Goal: Task Accomplishment & Management: Manage account settings

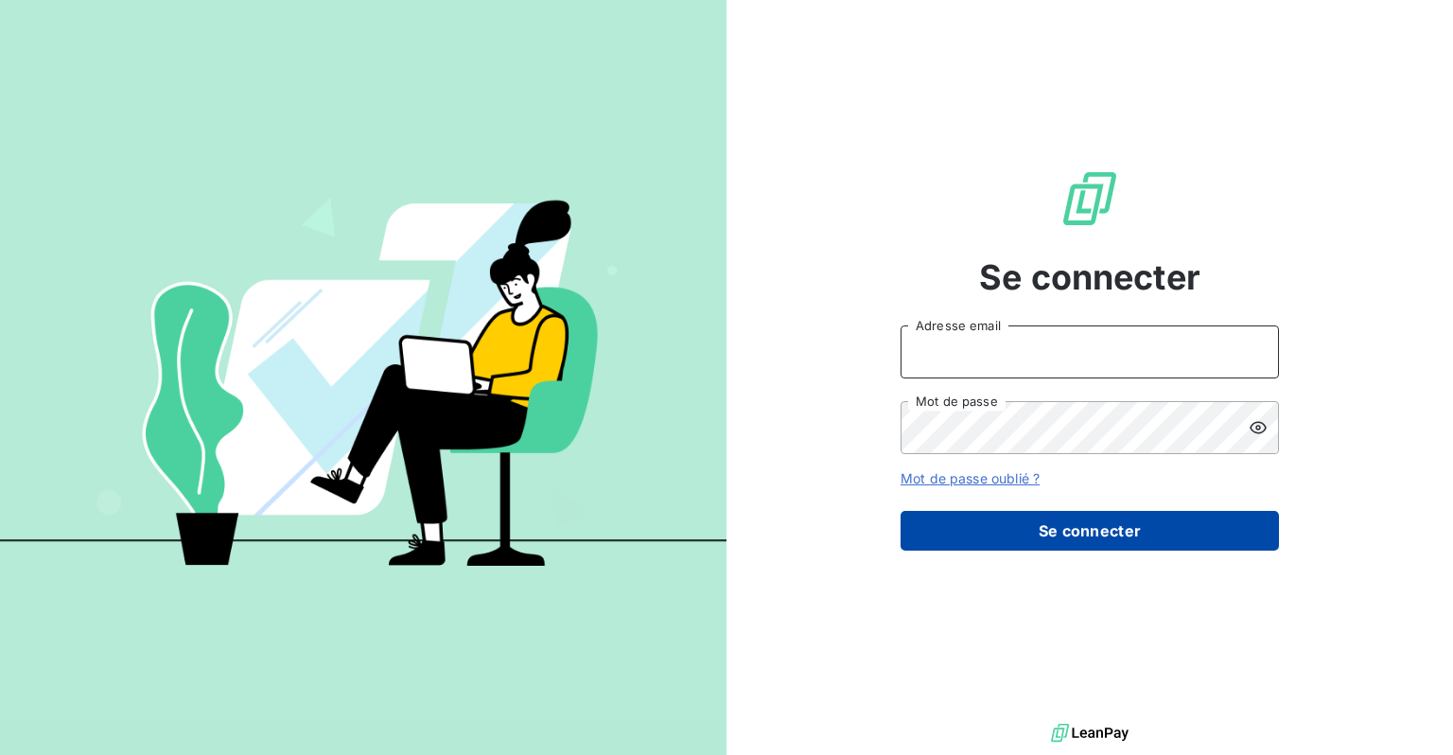
type input "[EMAIL_ADDRESS][DOMAIN_NAME]"
click at [1048, 518] on button "Se connecter" at bounding box center [1090, 531] width 378 height 40
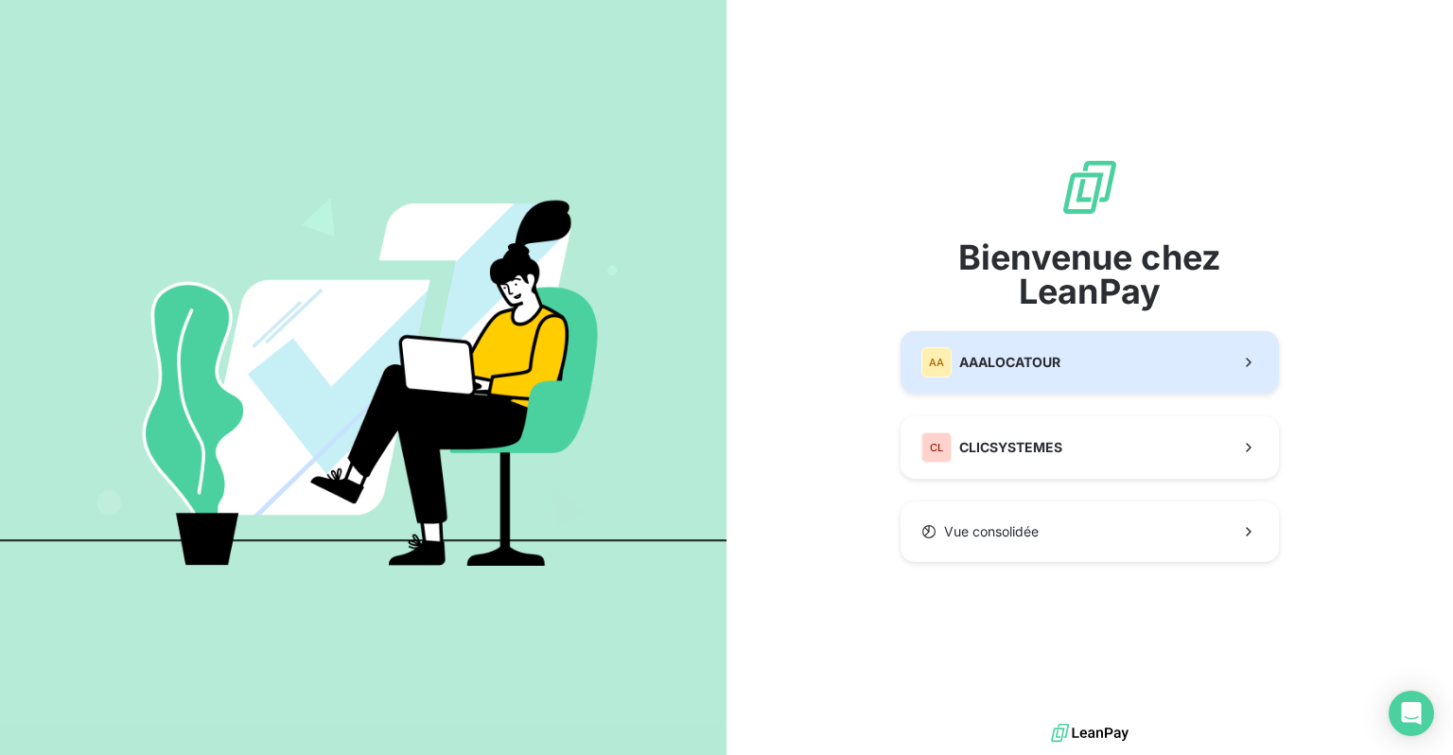
click at [1014, 369] on span "AAALOCATOUR" at bounding box center [1009, 362] width 101 height 19
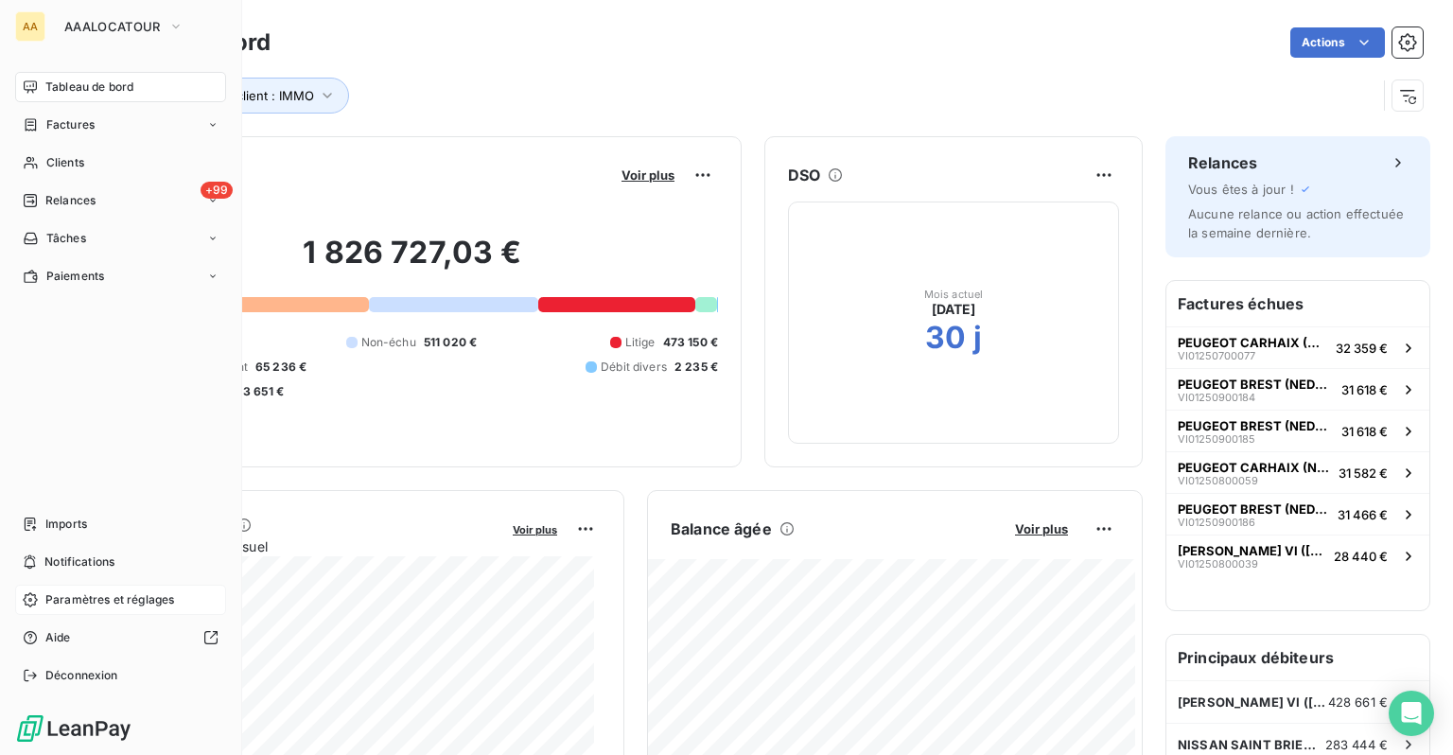
click at [79, 588] on div "Paramètres et réglages" at bounding box center [120, 600] width 211 height 30
click at [84, 598] on span "Paramètres et réglages" at bounding box center [109, 599] width 129 height 17
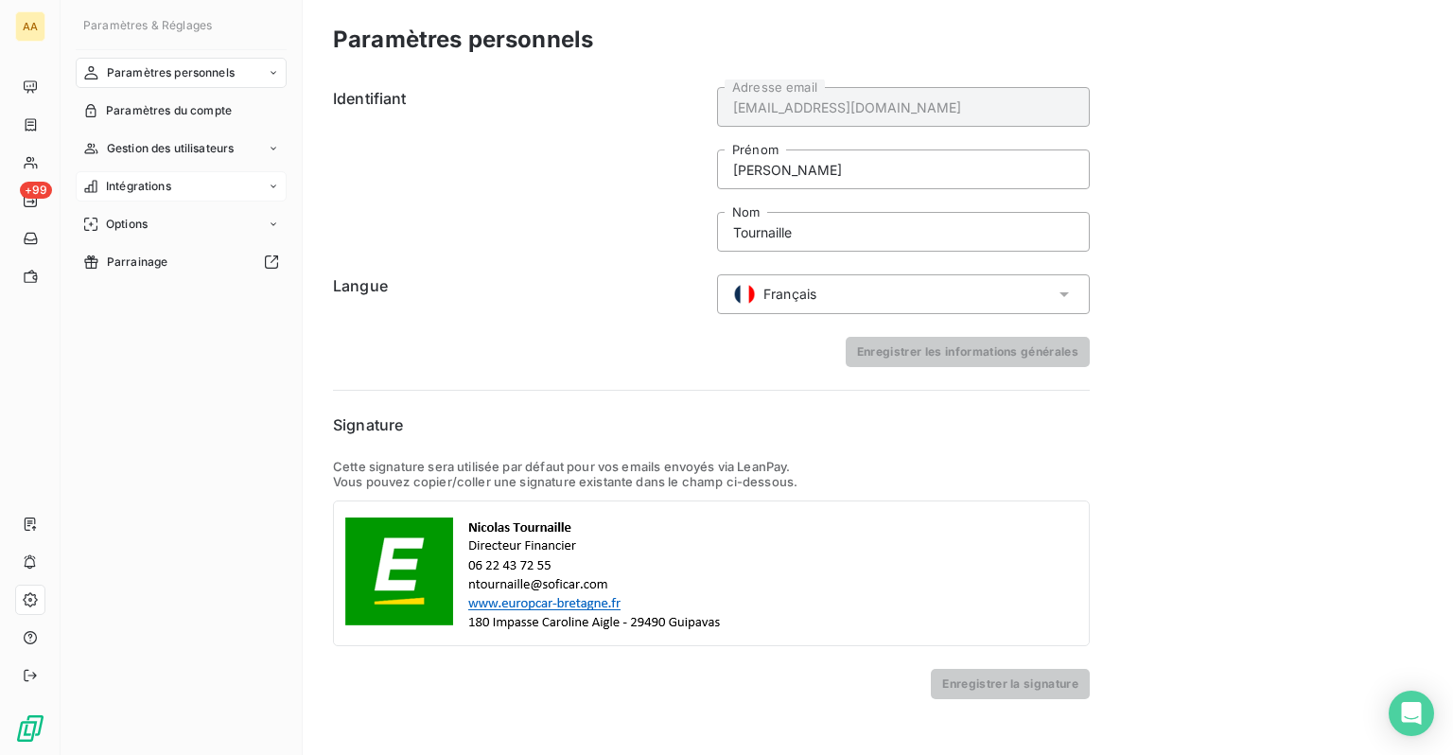
click at [143, 175] on div "Intégrations" at bounding box center [181, 186] width 211 height 30
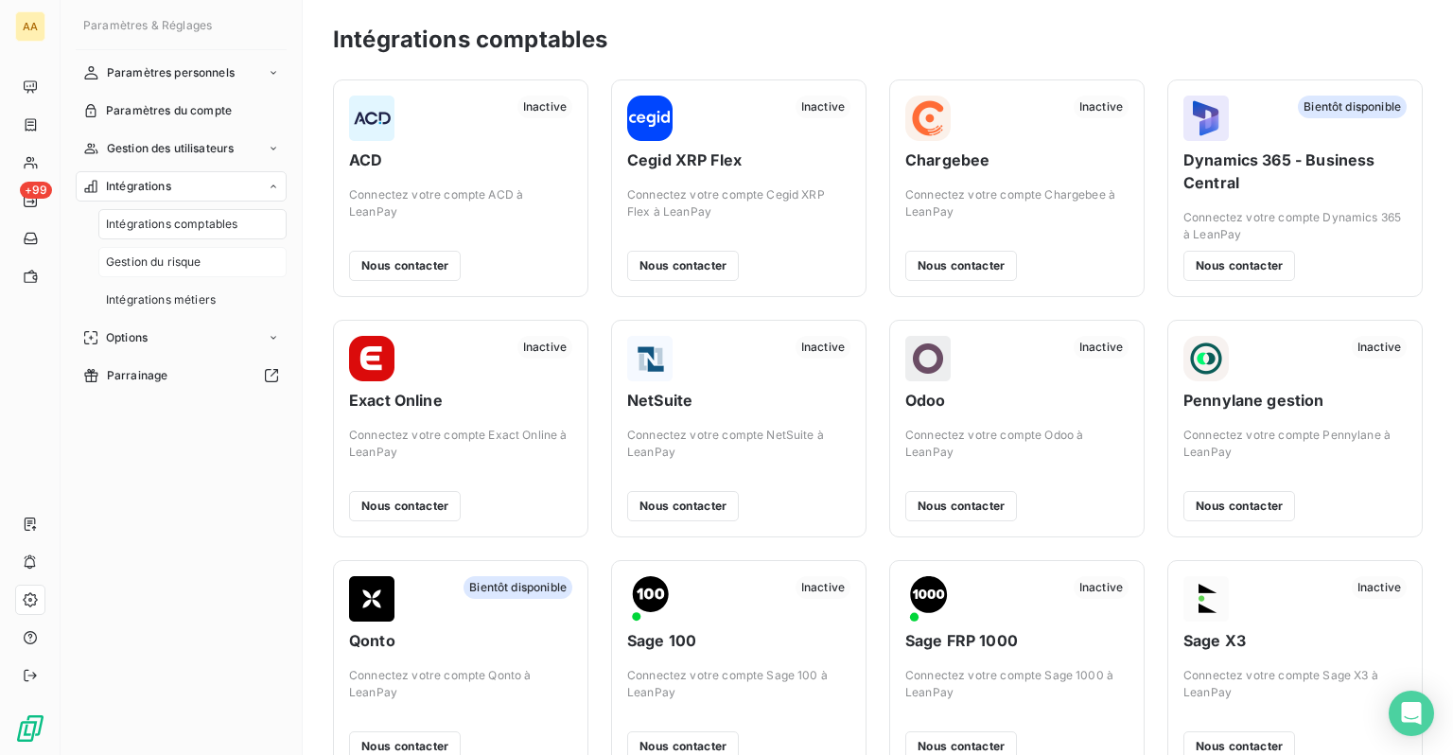
click at [160, 257] on span "Gestion du risque" at bounding box center [154, 262] width 96 height 17
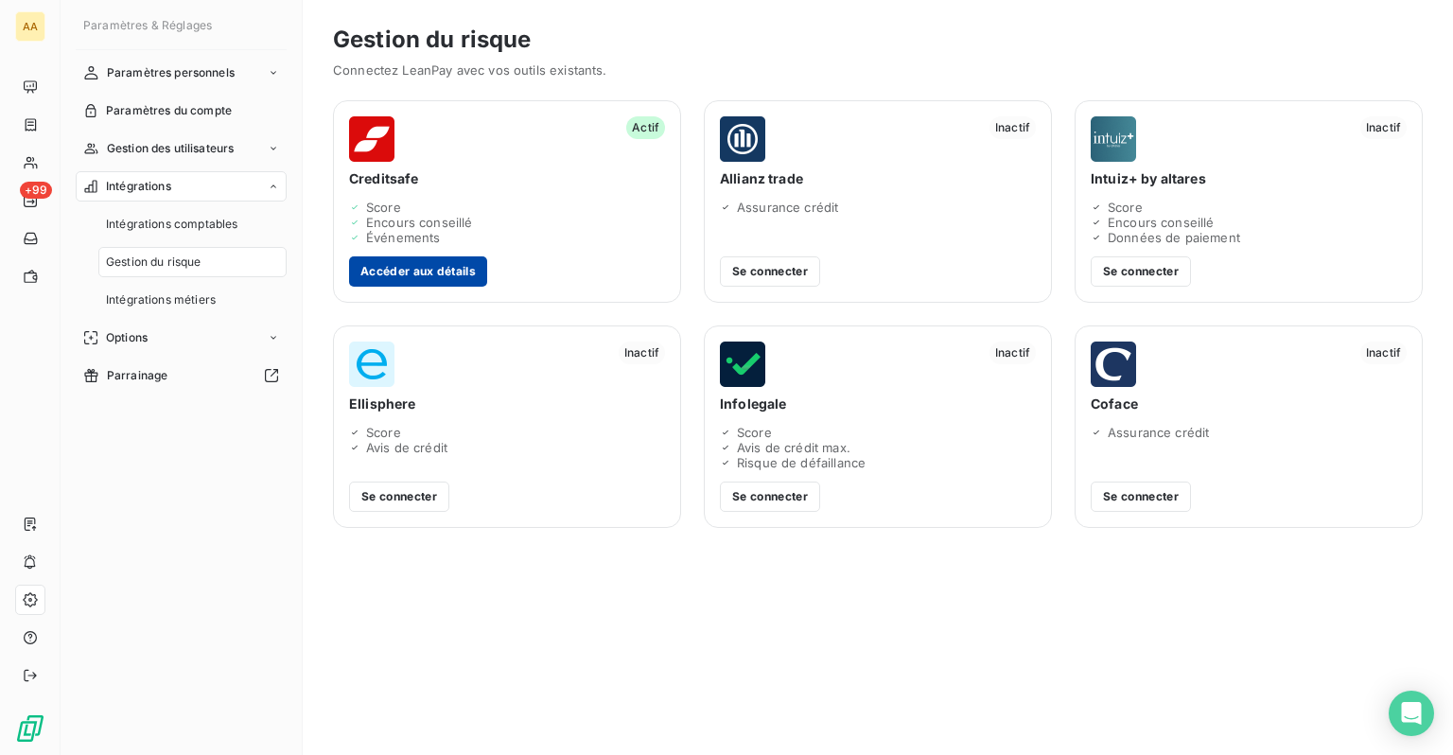
click at [429, 265] on button "Accéder aux détails" at bounding box center [418, 271] width 138 height 30
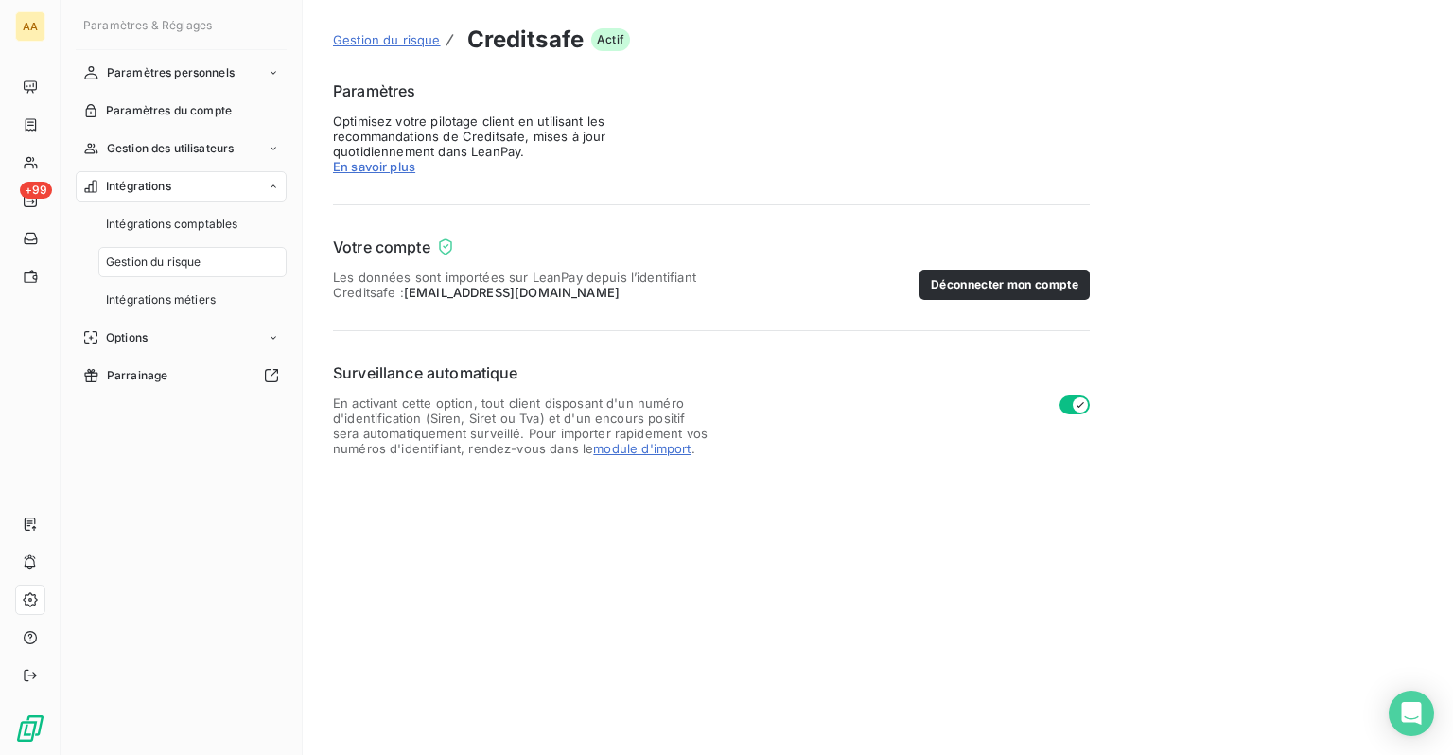
click at [400, 172] on span "En savoir plus" at bounding box center [374, 166] width 82 height 15
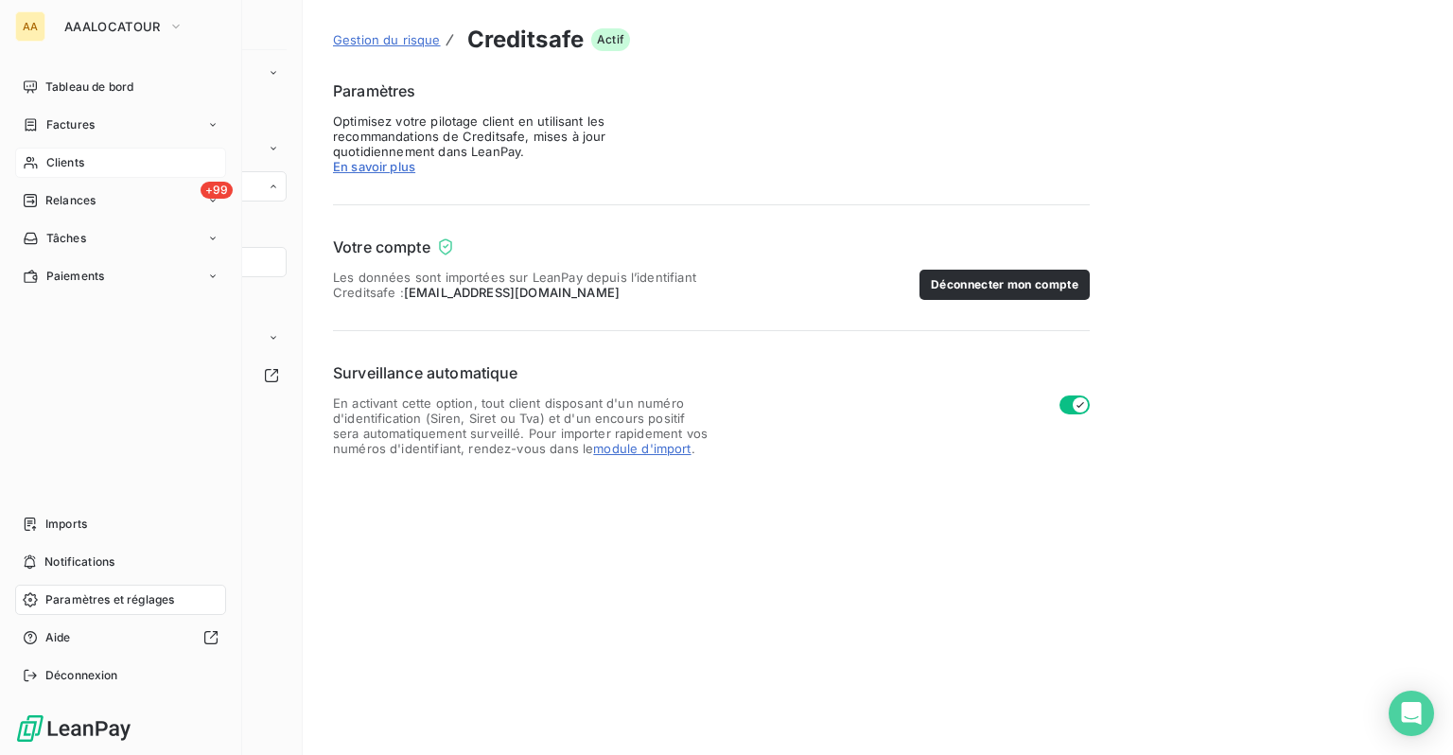
click at [48, 158] on span "Clients" at bounding box center [65, 162] width 38 height 17
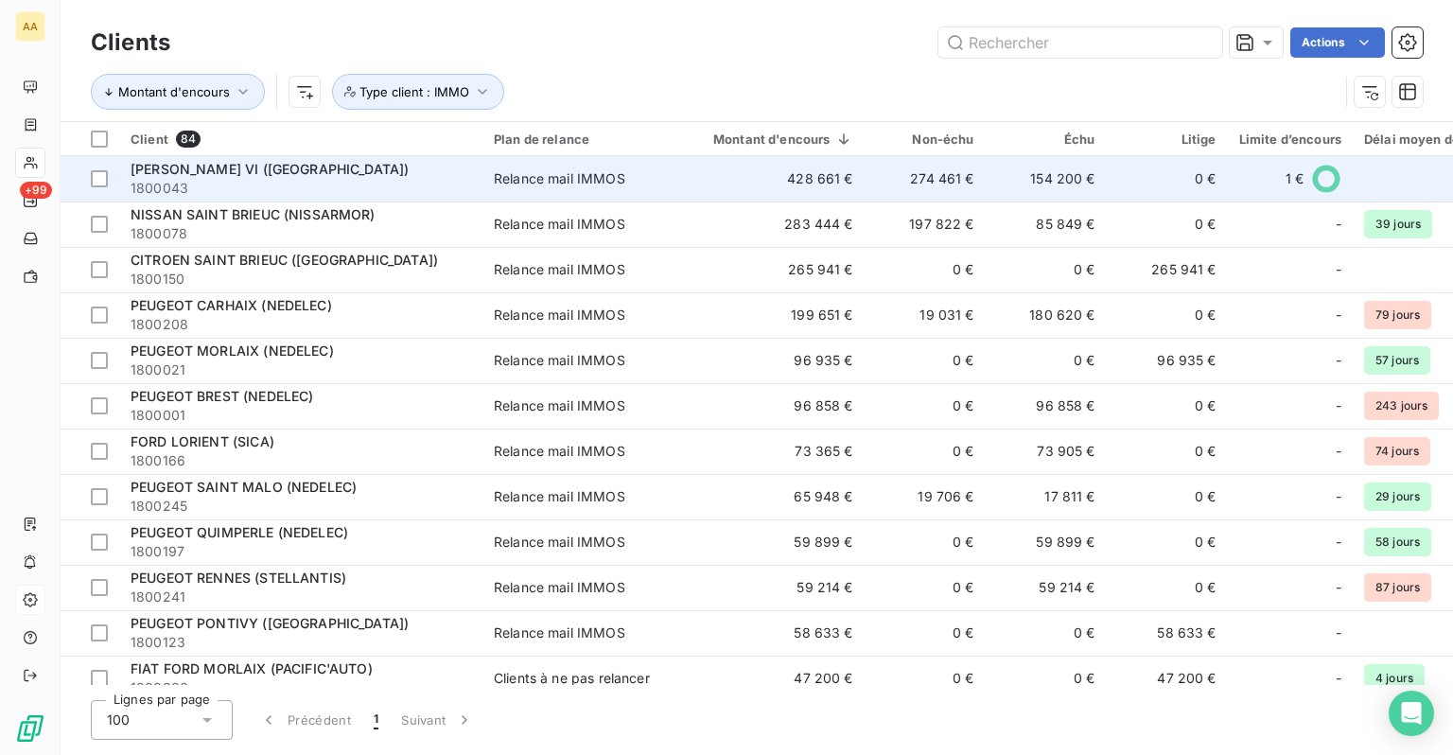
click at [776, 190] on td "428 661 €" at bounding box center [771, 178] width 185 height 45
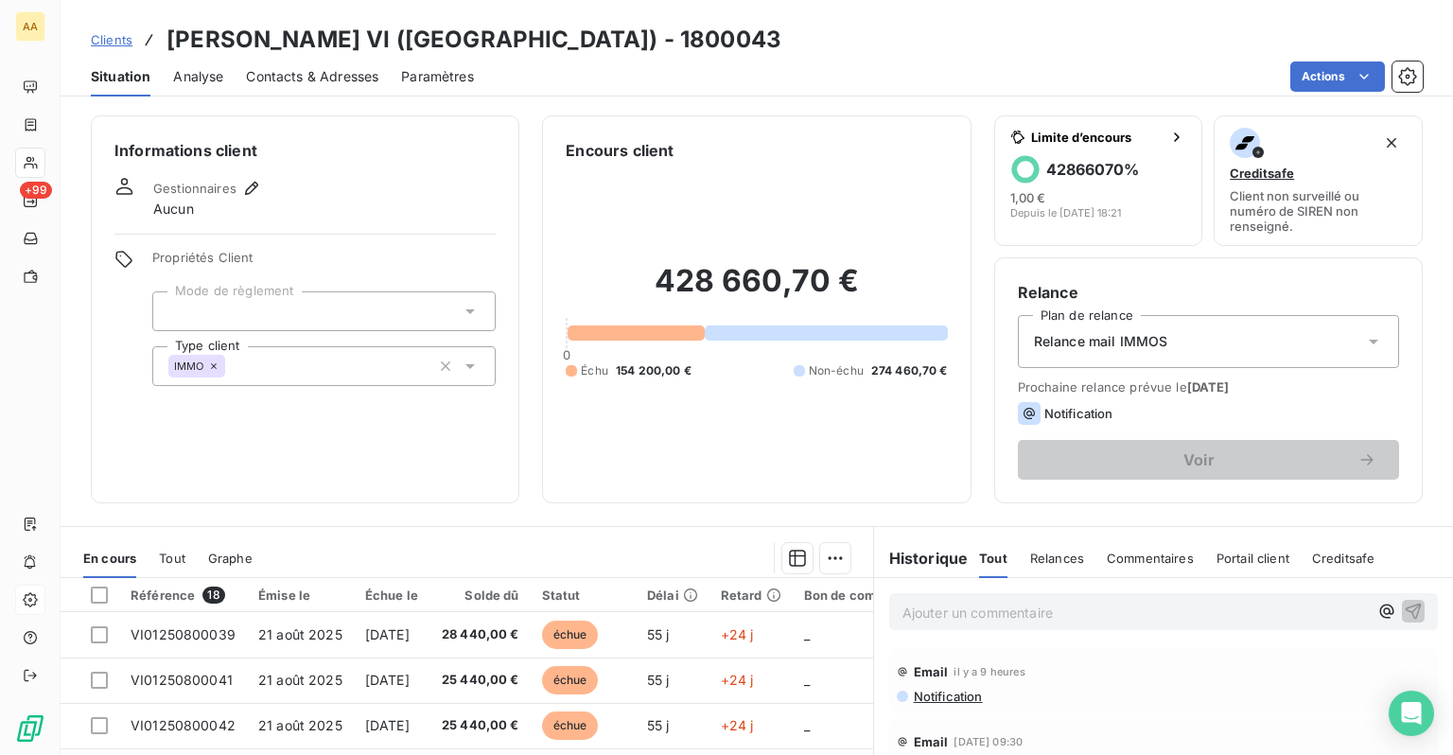
click at [189, 81] on span "Analyse" at bounding box center [198, 76] width 50 height 19
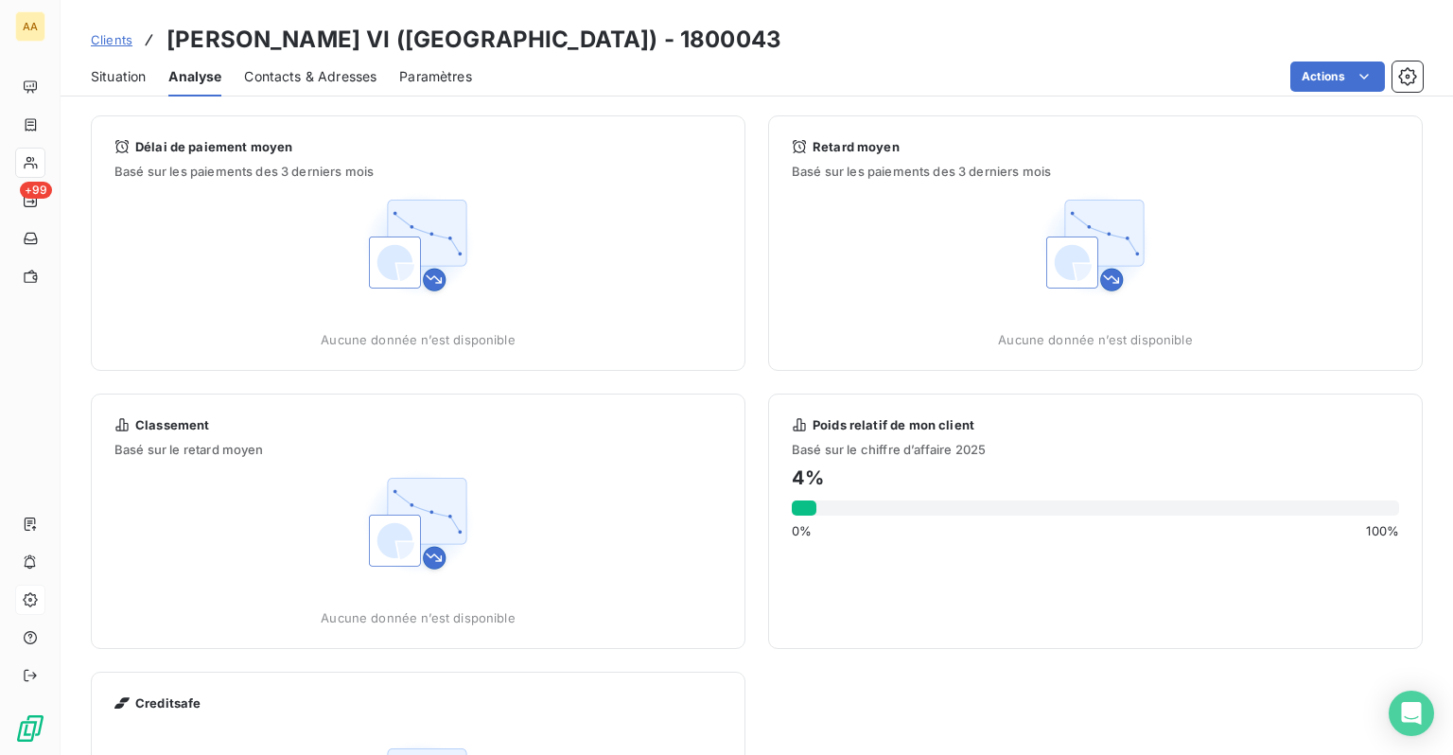
click at [252, 79] on span "Contacts & Adresses" at bounding box center [310, 76] width 132 height 19
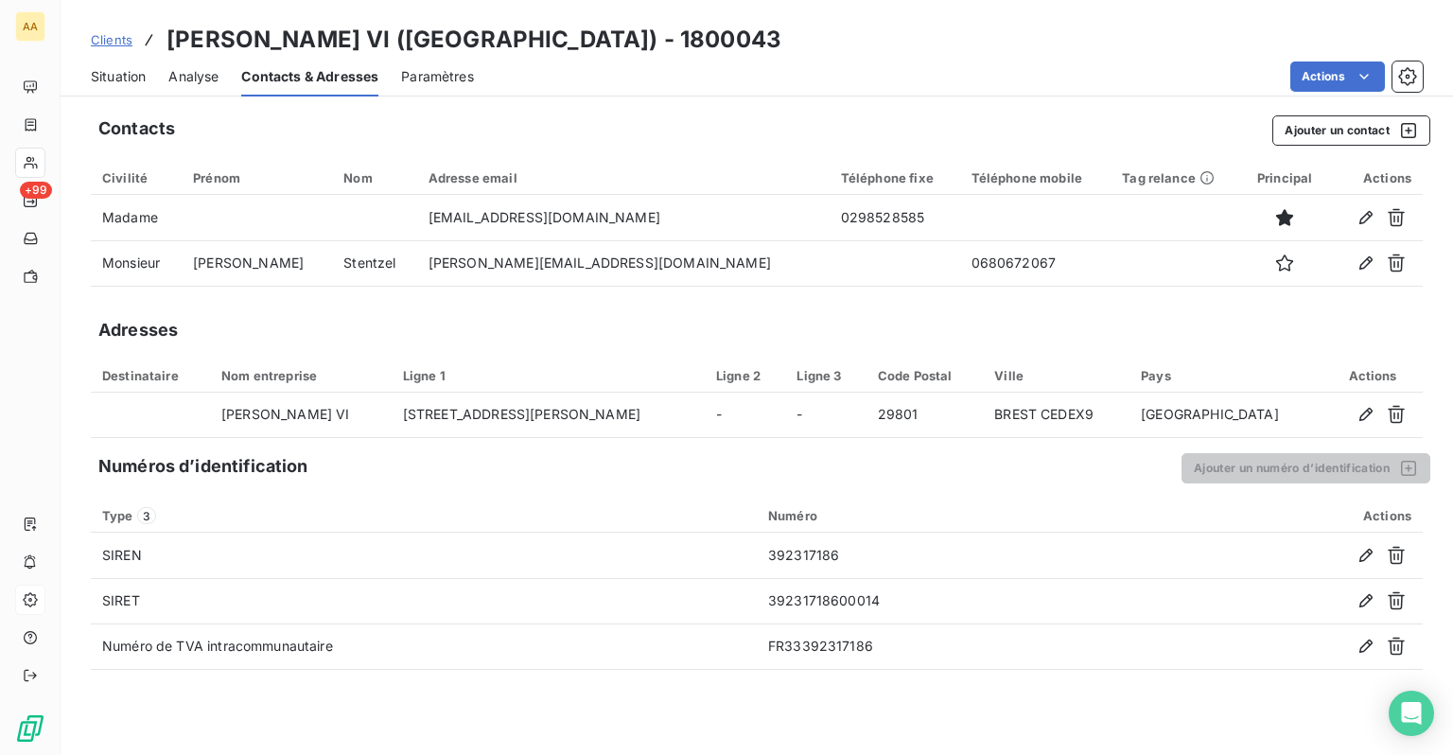
click at [125, 44] on span "Clients" at bounding box center [112, 39] width 42 height 15
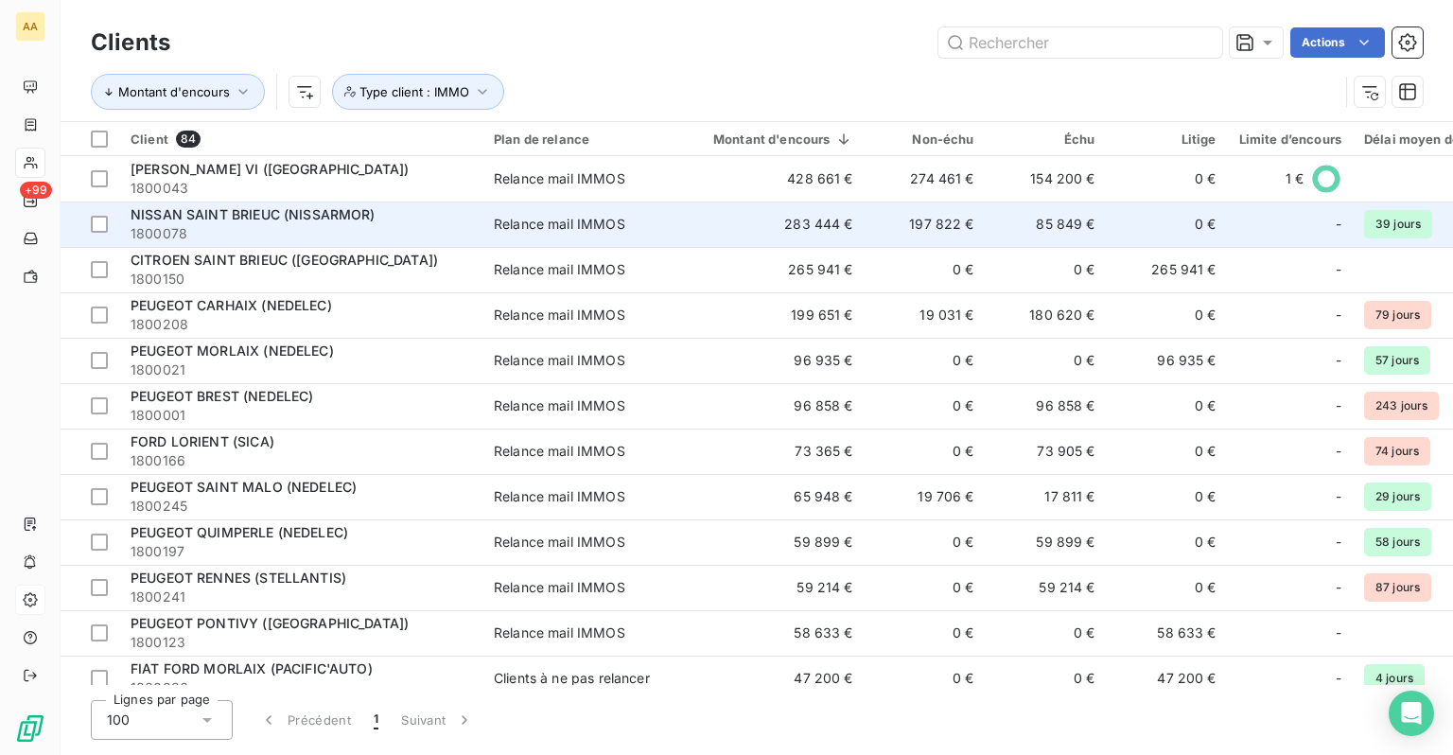
click at [432, 236] on span "1800078" at bounding box center [301, 233] width 341 height 19
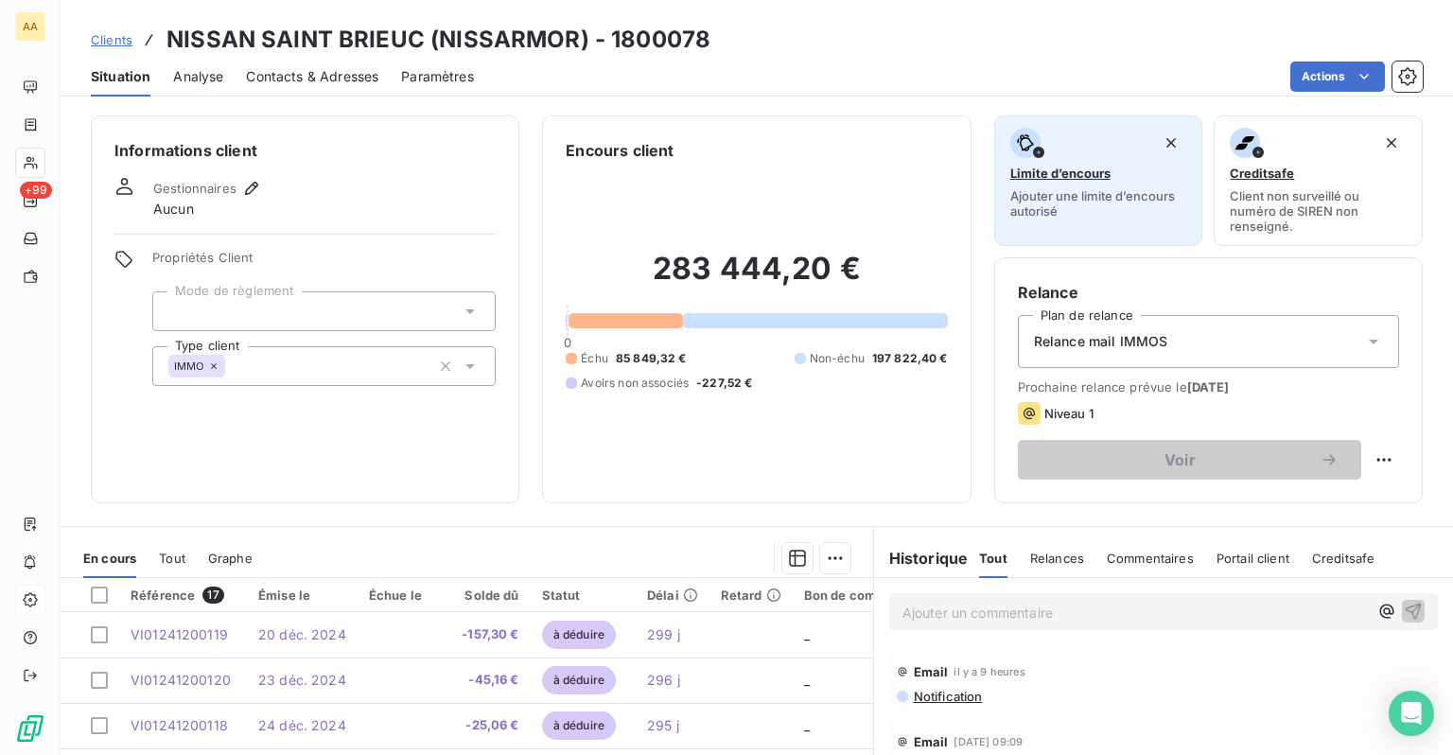
click at [1058, 163] on div "Limite d’encours Ajouter une limite d’encours autorisé" at bounding box center [1098, 173] width 177 height 91
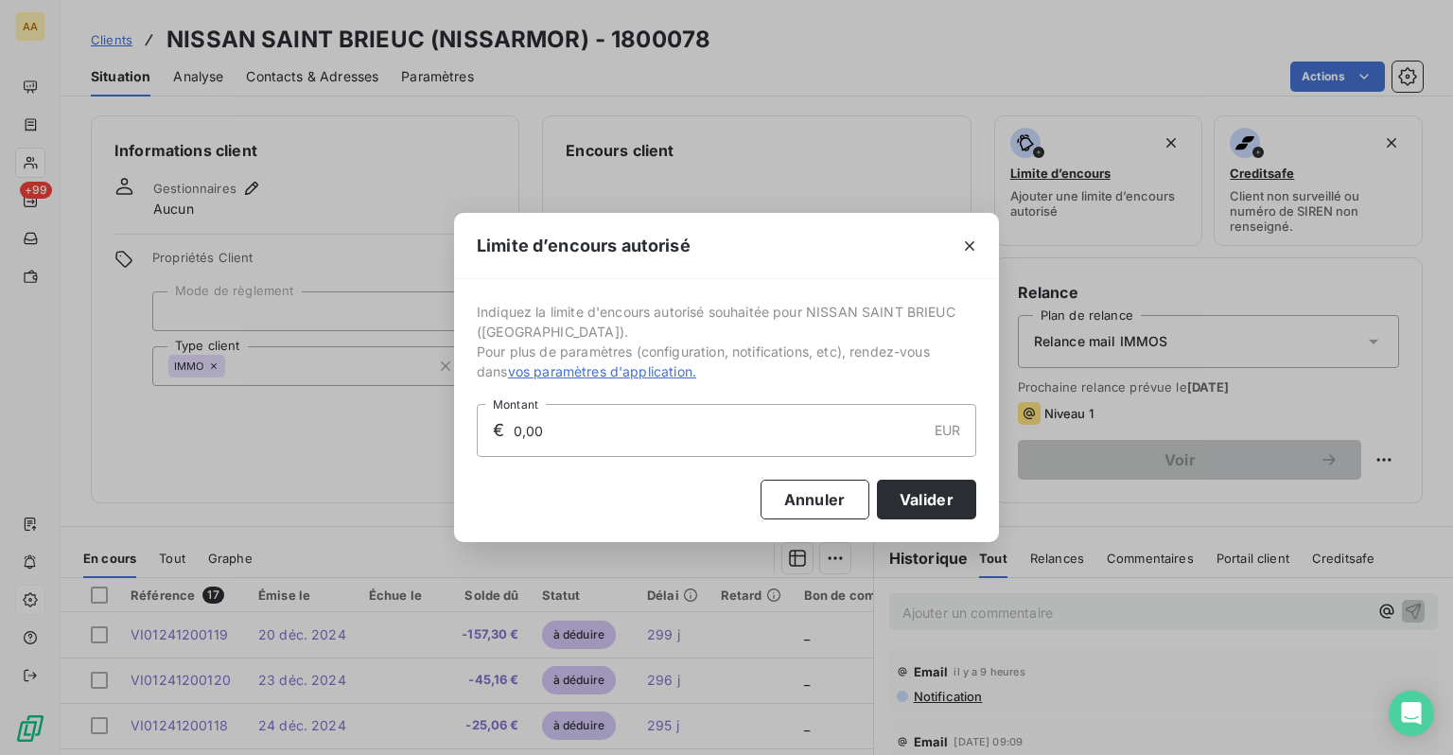
click at [655, 454] on input "0,00" at bounding box center [719, 430] width 414 height 51
type input "0,00"
type input "20 000,00"
click at [893, 519] on div "Indiquez la limite d'encours autorisé souhaitée pour NISSAN SAINT BRIEUC ([GEOG…" at bounding box center [726, 410] width 545 height 263
click at [902, 495] on button "Valider" at bounding box center [926, 500] width 99 height 40
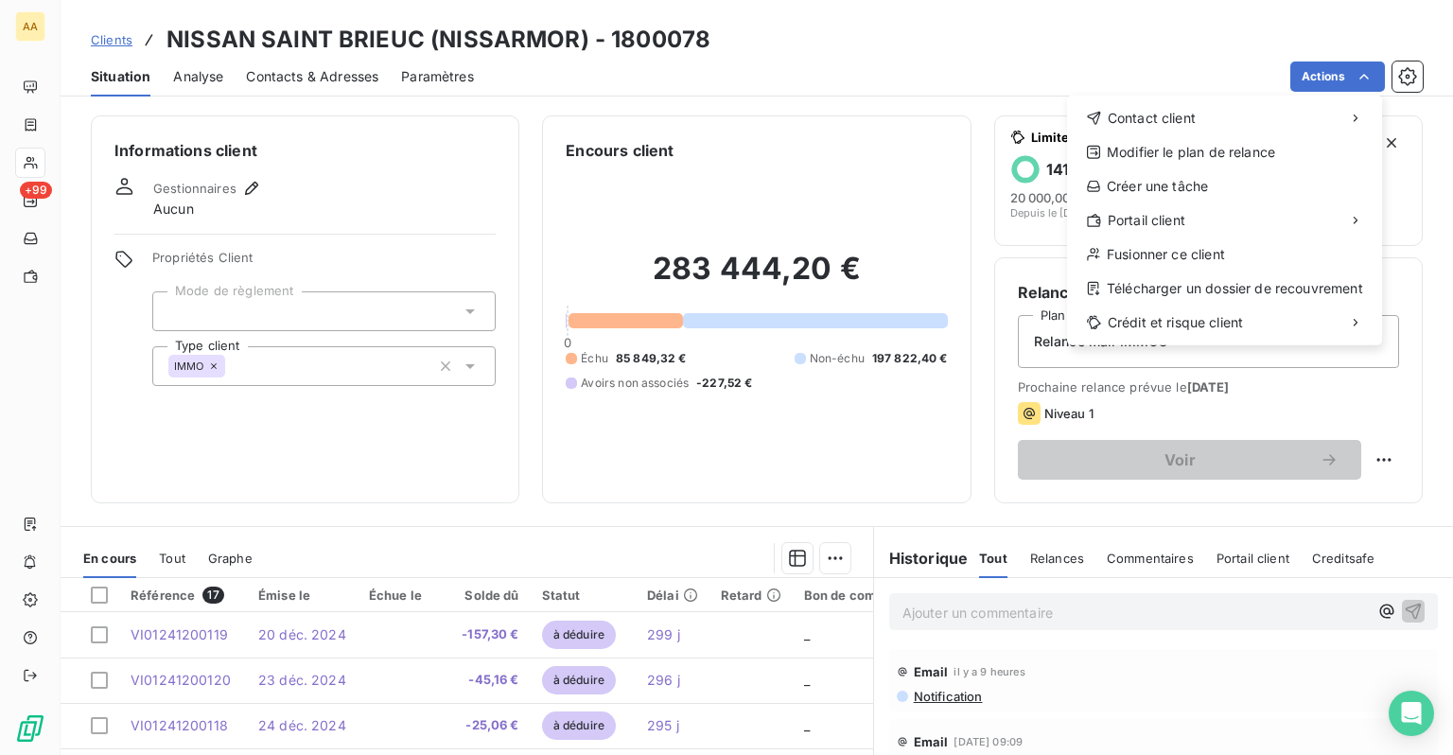
click at [1363, 79] on html "AA +99 Clients NISSAN SAINT BRIEUC (NISSARMOR) - 1800078 Situation Analyse Cont…" at bounding box center [726, 377] width 1453 height 755
